Goal: Task Accomplishment & Management: Manage account settings

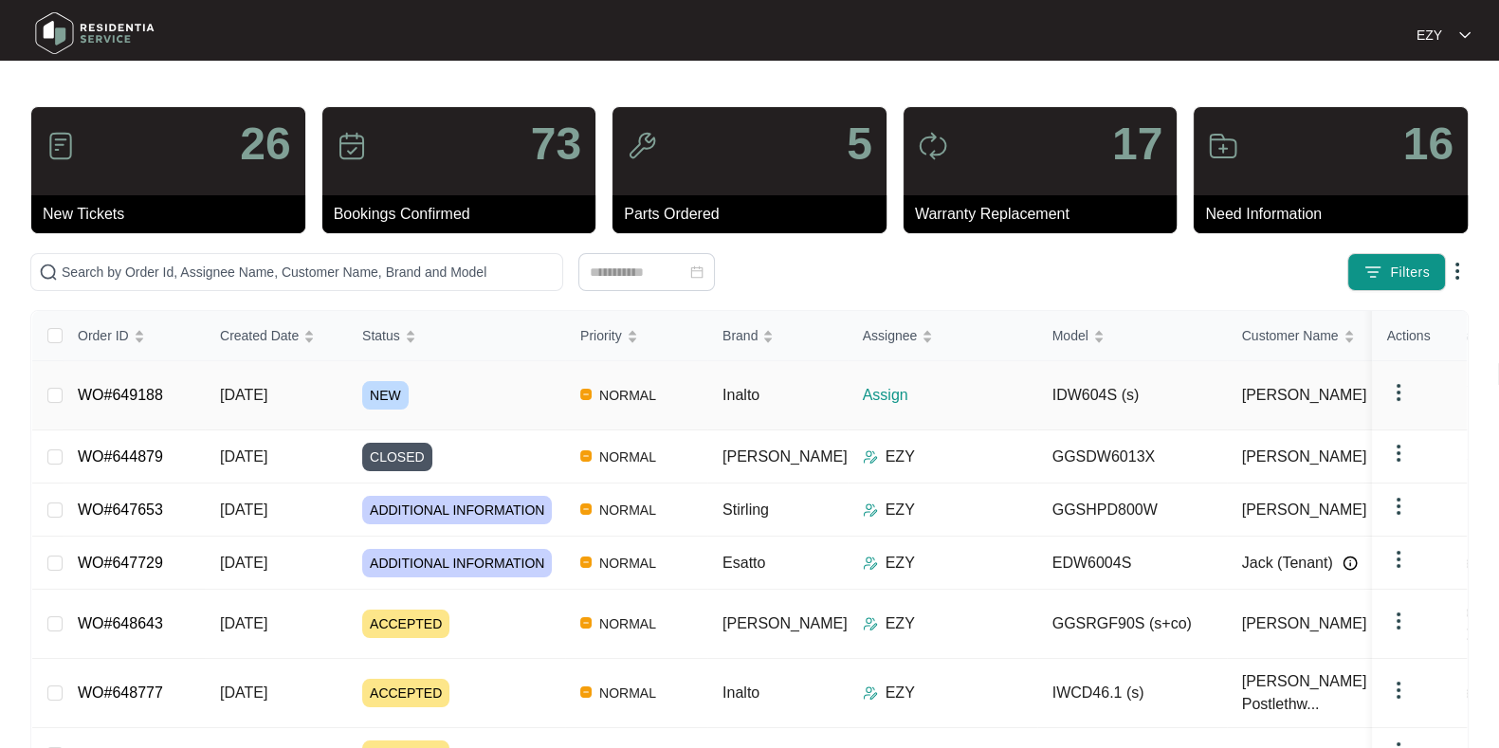
click at [470, 383] on div "NEW" at bounding box center [463, 395] width 203 height 28
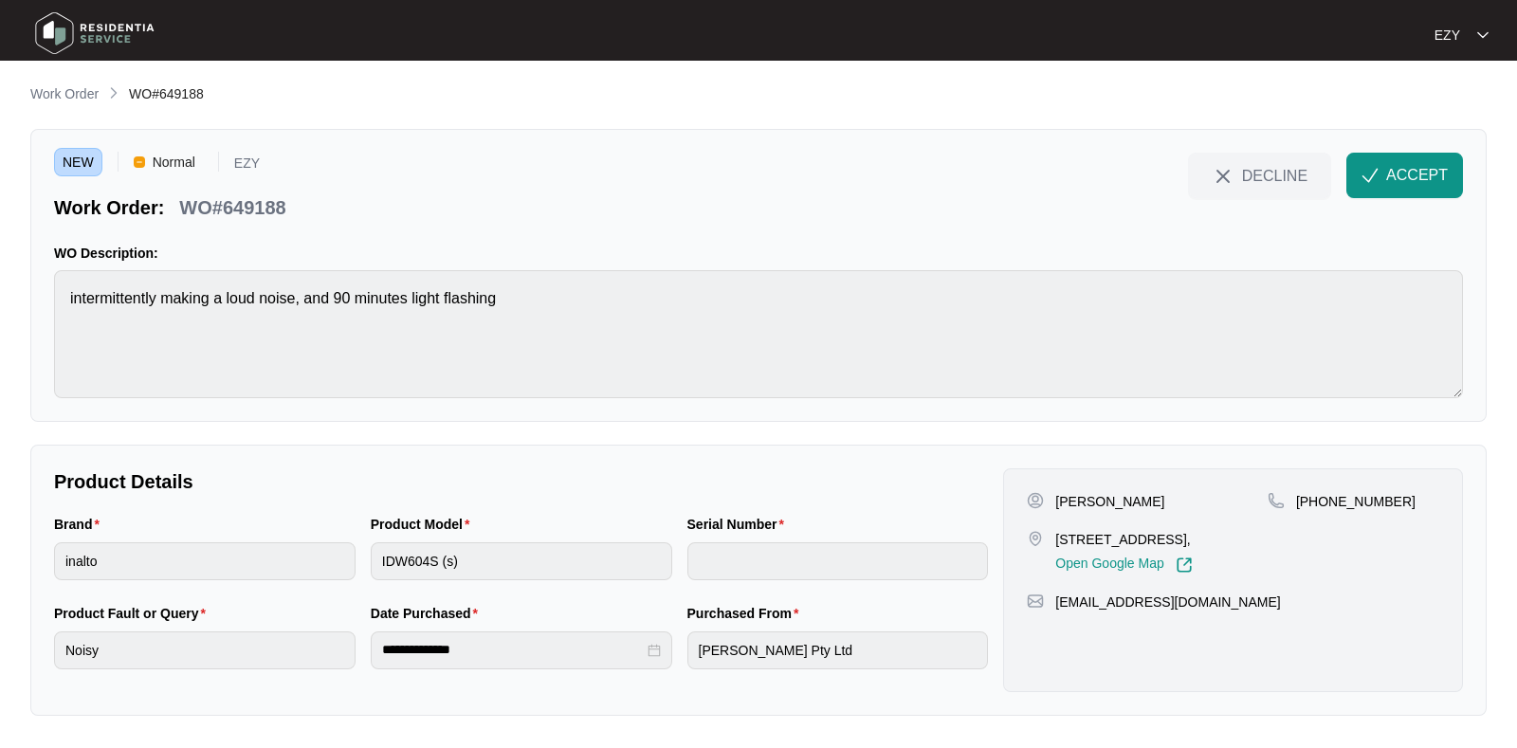
click at [238, 196] on p "WO#649188" at bounding box center [232, 207] width 106 height 27
copy div "WO#649188 DECLINE ACCEPT"
click at [514, 580] on div "Product Model IDW604S (s)" at bounding box center [521, 558] width 317 height 89
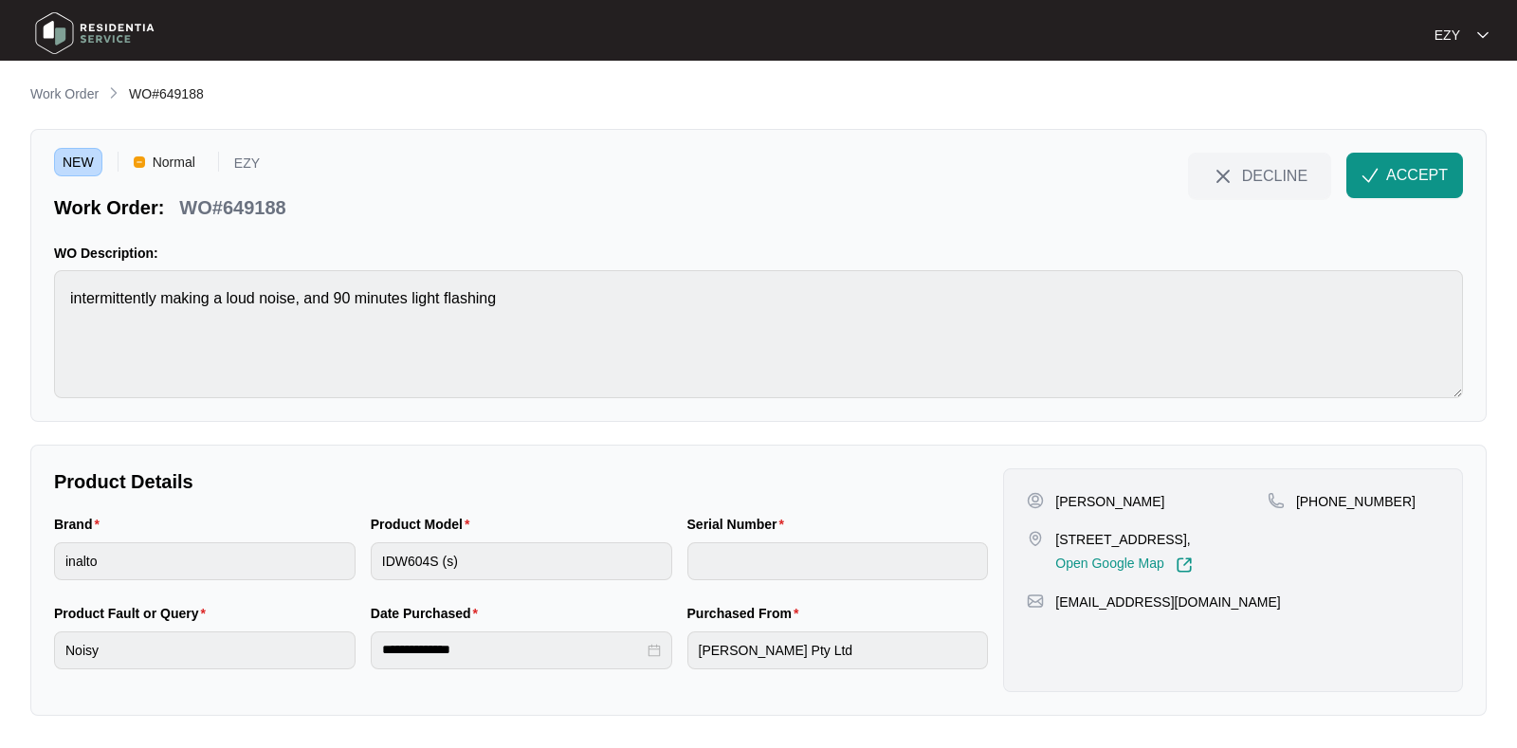
click at [1071, 483] on div "[PERSON_NAME] [STREET_ADDRESS], Open Google Map [PHONE_NUMBER] [EMAIL_ADDRESS][…" at bounding box center [1233, 580] width 460 height 224
copy p "[PERSON_NAME]"
click at [1114, 531] on p "[STREET_ADDRESS]," at bounding box center [1123, 539] width 137 height 19
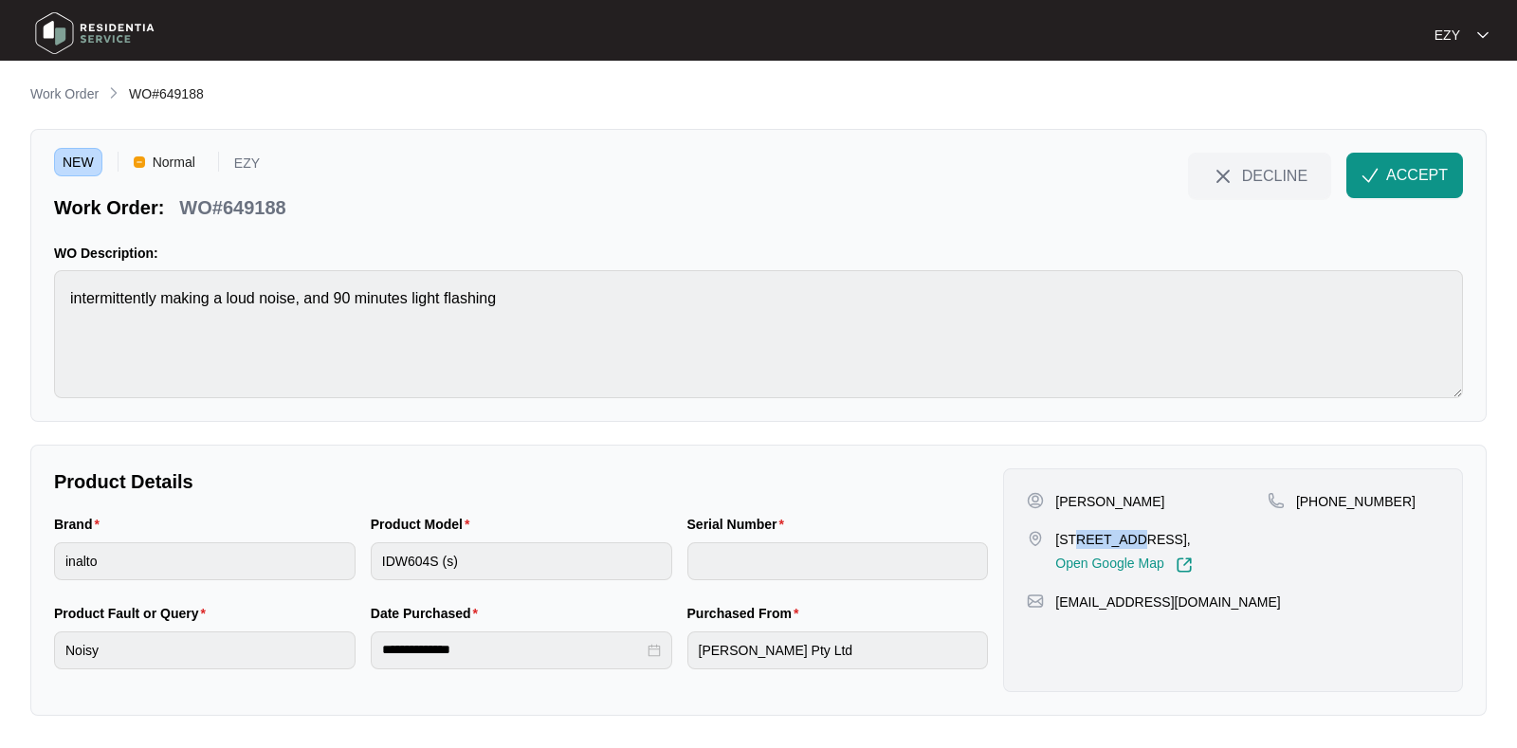
click at [1114, 531] on p "[STREET_ADDRESS]," at bounding box center [1123, 539] width 137 height 19
copy p "[STREET_ADDRESS],"
drag, startPoint x: 1412, startPoint y: 514, endPoint x: 1321, endPoint y: 515, distance: 91.0
click at [1321, 515] on div "[PHONE_NUMBER]" at bounding box center [1353, 533] width 172 height 82
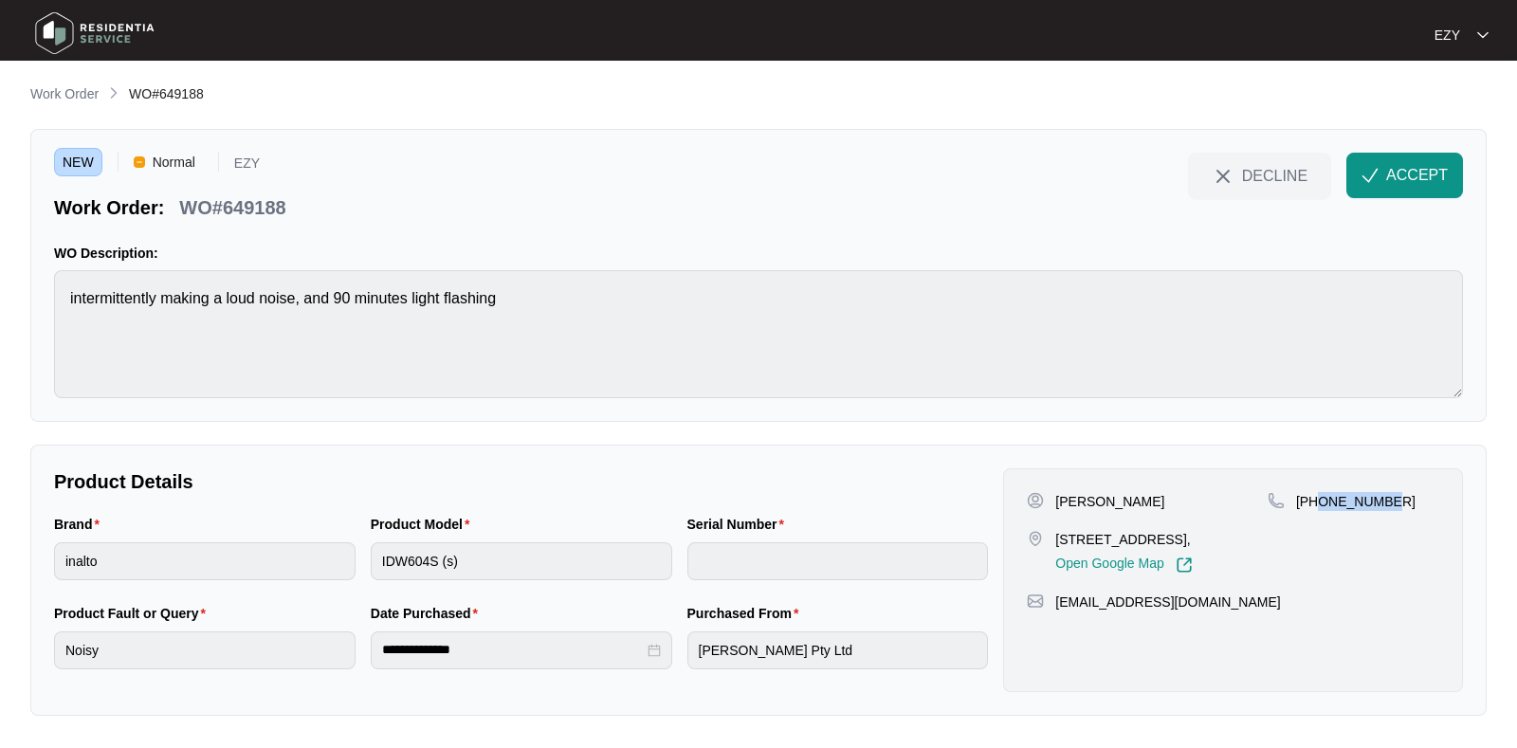
copy p "425445477"
click at [1411, 177] on span "ACCEPT" at bounding box center [1417, 175] width 62 height 23
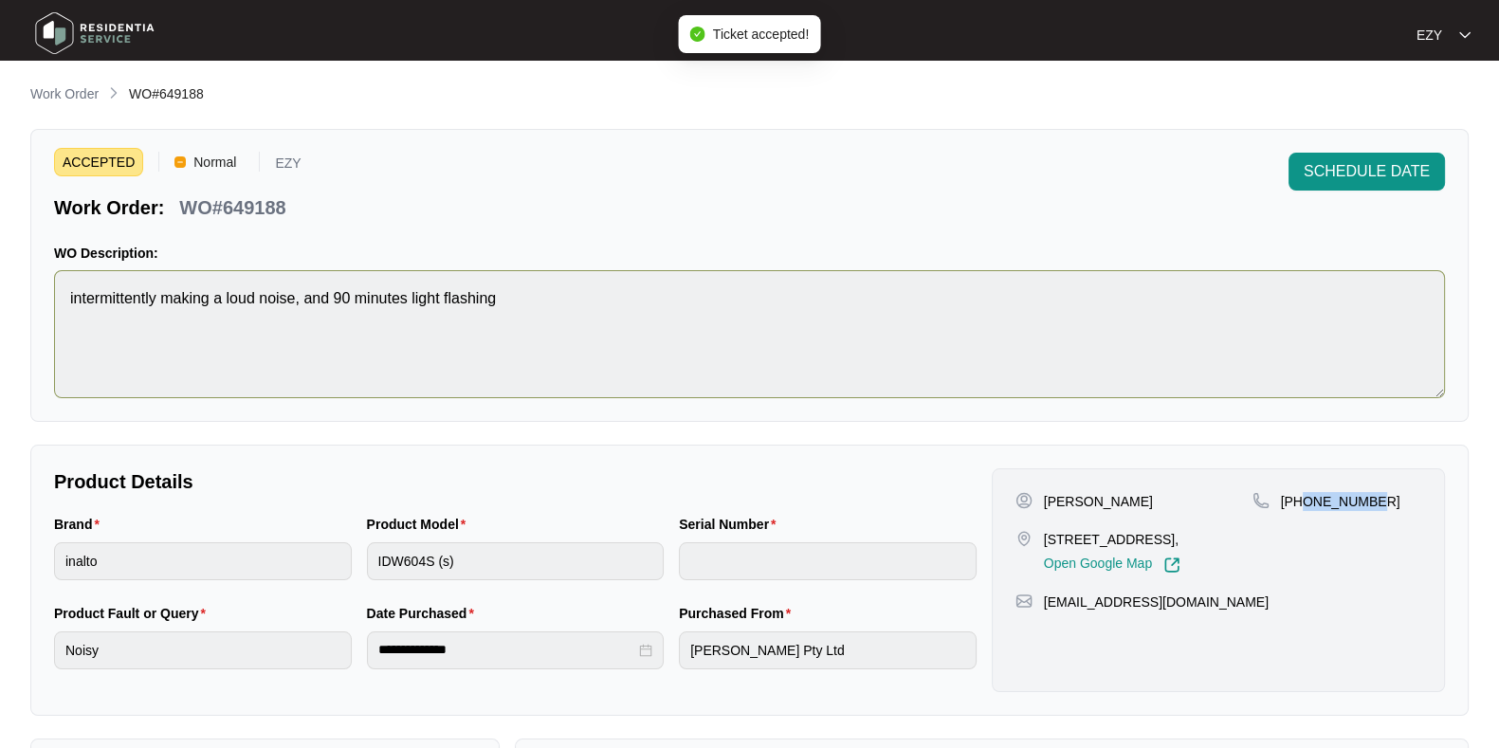
scroll to position [507, 0]
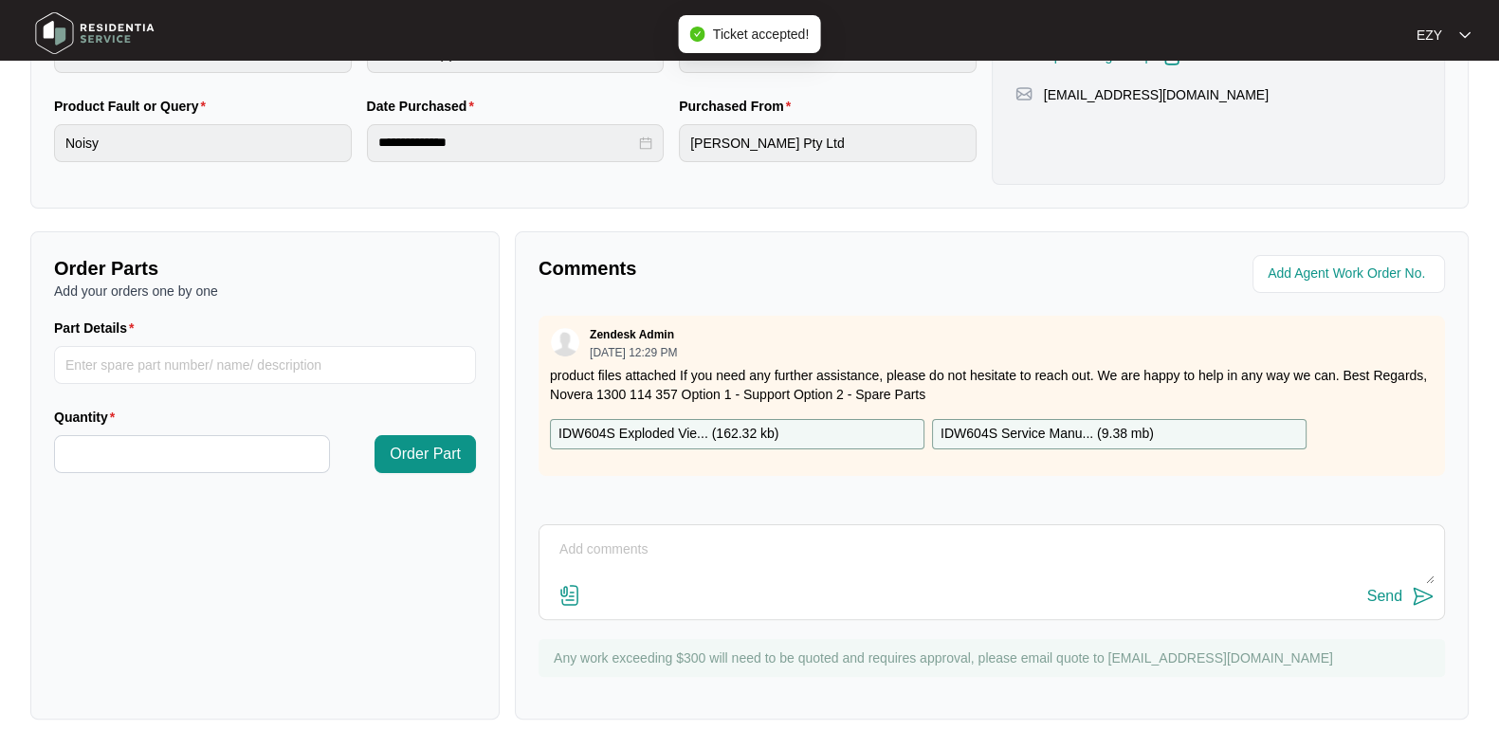
click at [753, 440] on p "IDW604S Exploded Vie... ( 162.32 kb )" at bounding box center [668, 434] width 220 height 21
click at [1033, 428] on p "IDW604S Service Manu... ( 9.38 mb )" at bounding box center [1046, 434] width 213 height 21
